Goal: Task Accomplishment & Management: Use online tool/utility

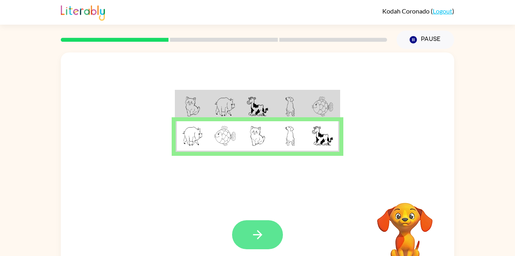
click at [277, 225] on button "button" at bounding box center [257, 234] width 51 height 29
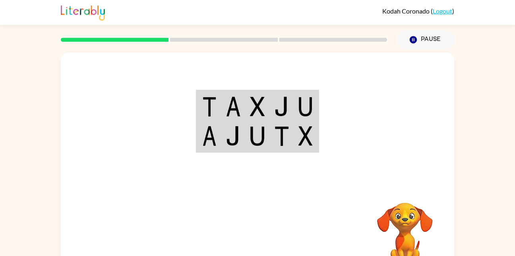
drag, startPoint x: 227, startPoint y: 188, endPoint x: 241, endPoint y: 261, distance: 74.8
click at [241, 256] on html "[PERSON_NAME] ( Logout ) Pause Pause Your browser must support playing .mp4 fil…" at bounding box center [257, 139] width 515 height 279
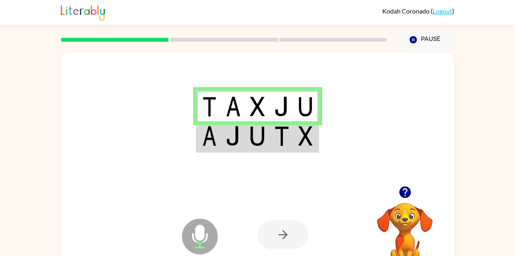
click at [263, 142] on img at bounding box center [257, 136] width 15 height 20
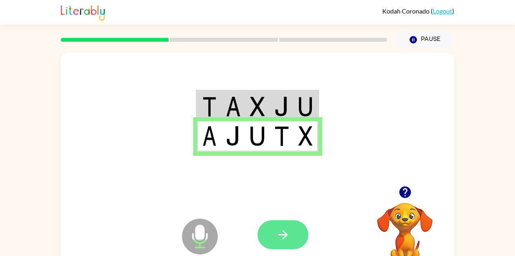
click at [293, 236] on button "button" at bounding box center [283, 234] width 51 height 29
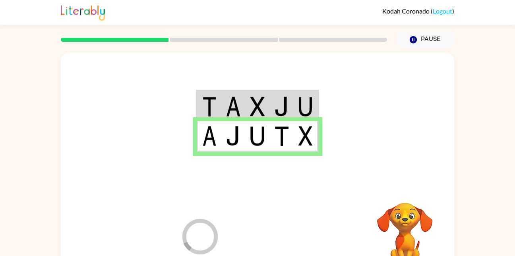
click at [293, 236] on div at bounding box center [316, 234] width 117 height 89
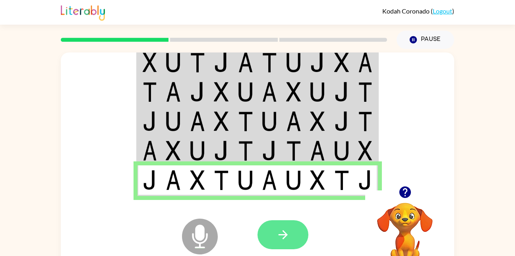
click at [292, 234] on button "button" at bounding box center [283, 234] width 51 height 29
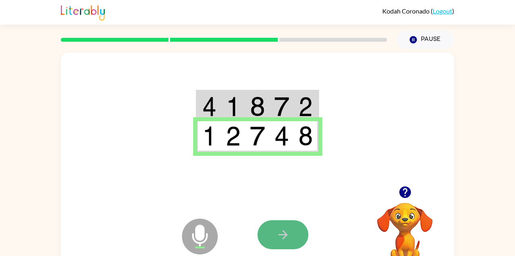
click at [278, 237] on icon "button" at bounding box center [283, 235] width 14 height 14
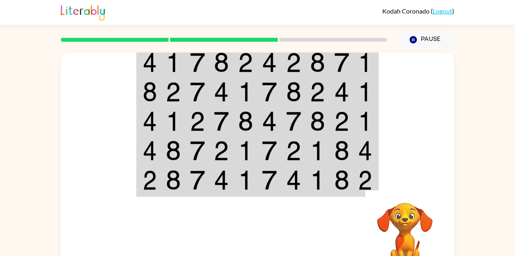
click at [310, 140] on td at bounding box center [318, 150] width 24 height 29
drag, startPoint x: 324, startPoint y: 54, endPoint x: 306, endPoint y: 56, distance: 18.0
click at [306, 56] on td at bounding box center [318, 62] width 24 height 31
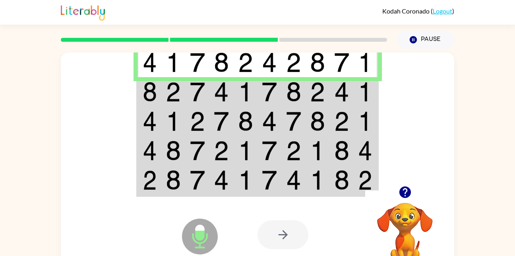
click at [172, 193] on div "Microphone The Microphone is here when it is your turn to talk" at bounding box center [179, 216] width 79 height 53
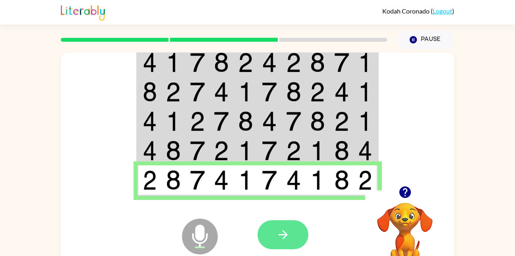
click at [301, 232] on button "button" at bounding box center [283, 234] width 51 height 29
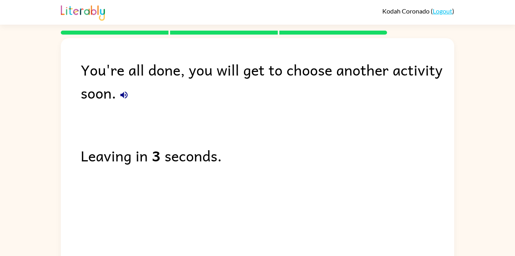
click at [320, 67] on div "You're all done, you will get to choose another activity soon." at bounding box center [268, 81] width 374 height 46
click at [282, 166] on div "Leaving in 2 seconds." at bounding box center [268, 155] width 374 height 23
